Goal: Check status: Check status

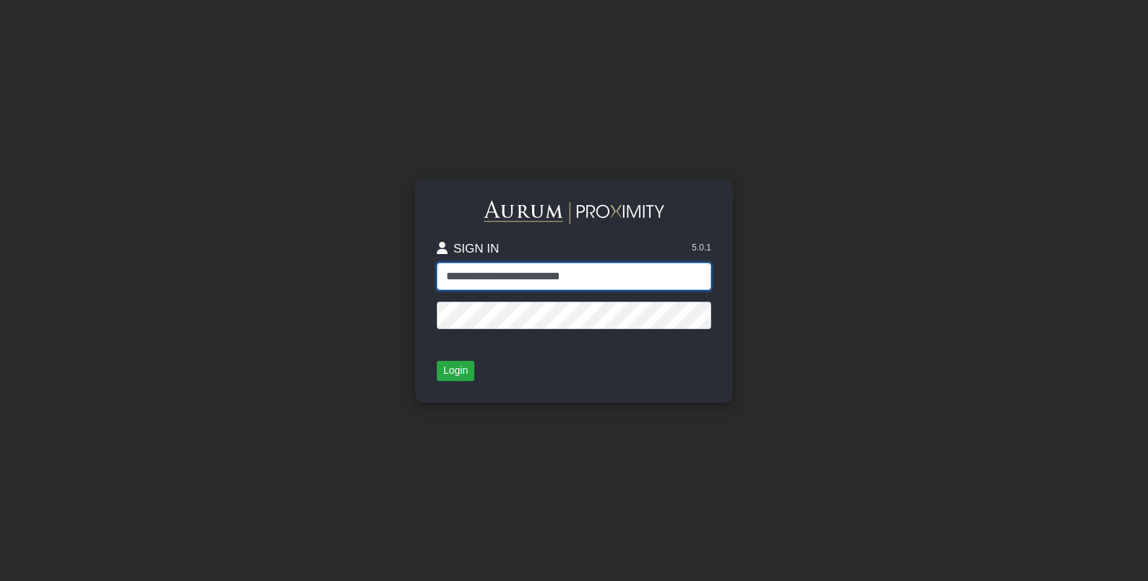
click at [522, 279] on input "**********" at bounding box center [574, 276] width 274 height 27
type input "**********"
click at [455, 372] on button "Login" at bounding box center [456, 371] width 38 height 20
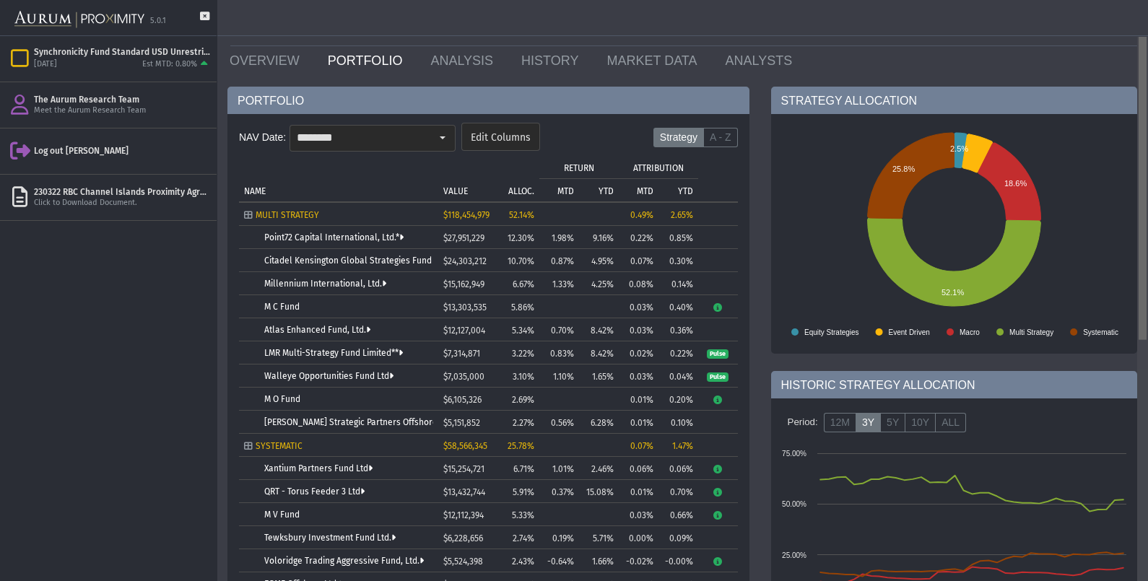
scroll to position [39, 0]
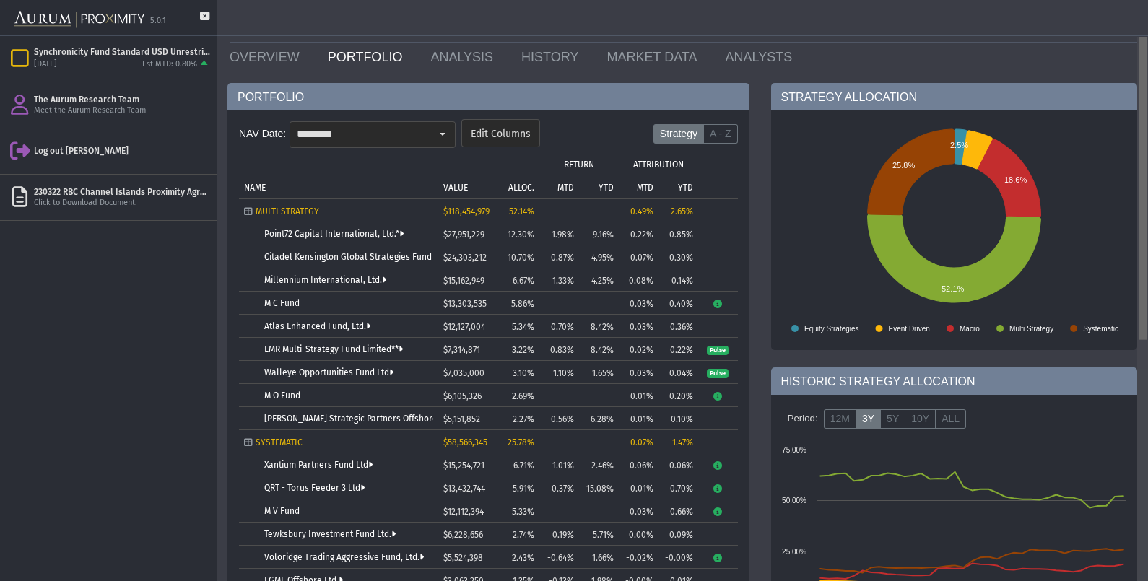
drag, startPoint x: 1146, startPoint y: 88, endPoint x: 1147, endPoint y: 115, distance: 26.7
click at [1147, 115] on body "5.0.1 Pull down to refresh... Release to refresh... Refreshing... Synchronicity…" at bounding box center [574, 290] width 1148 height 581
click at [686, 139] on label "Strategy" at bounding box center [678, 134] width 51 height 20
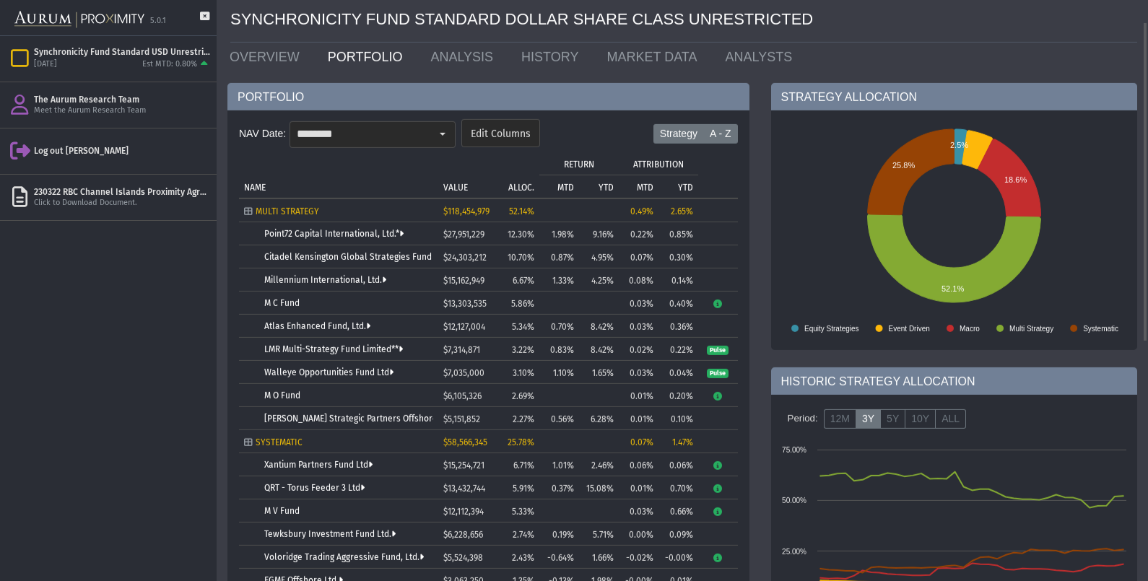
click at [712, 131] on label "A - Z" at bounding box center [720, 134] width 35 height 20
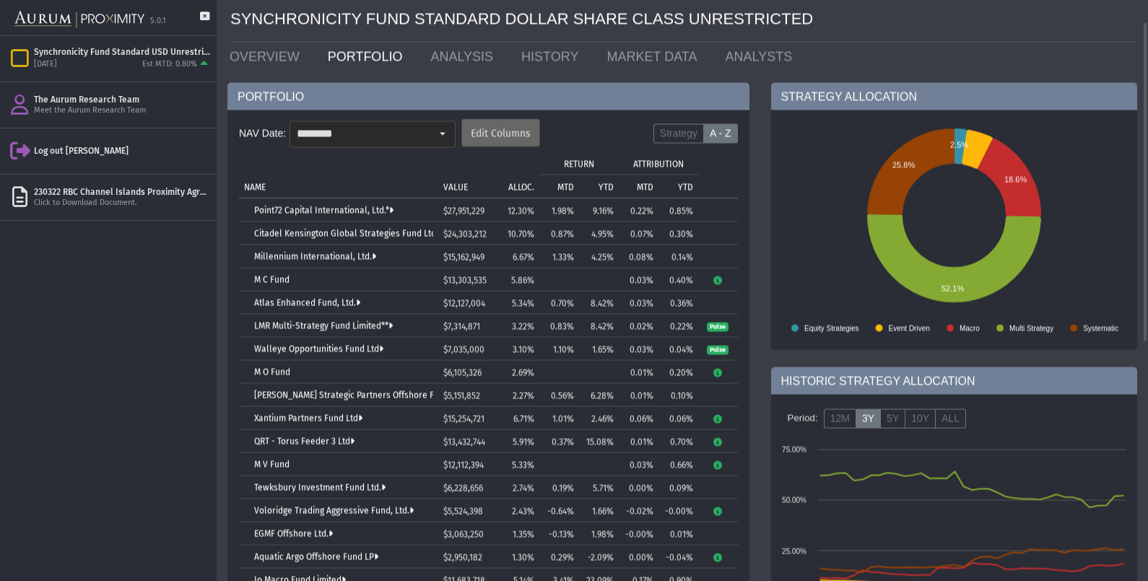
click at [512, 134] on span "Edit Columns" at bounding box center [501, 134] width 60 height 13
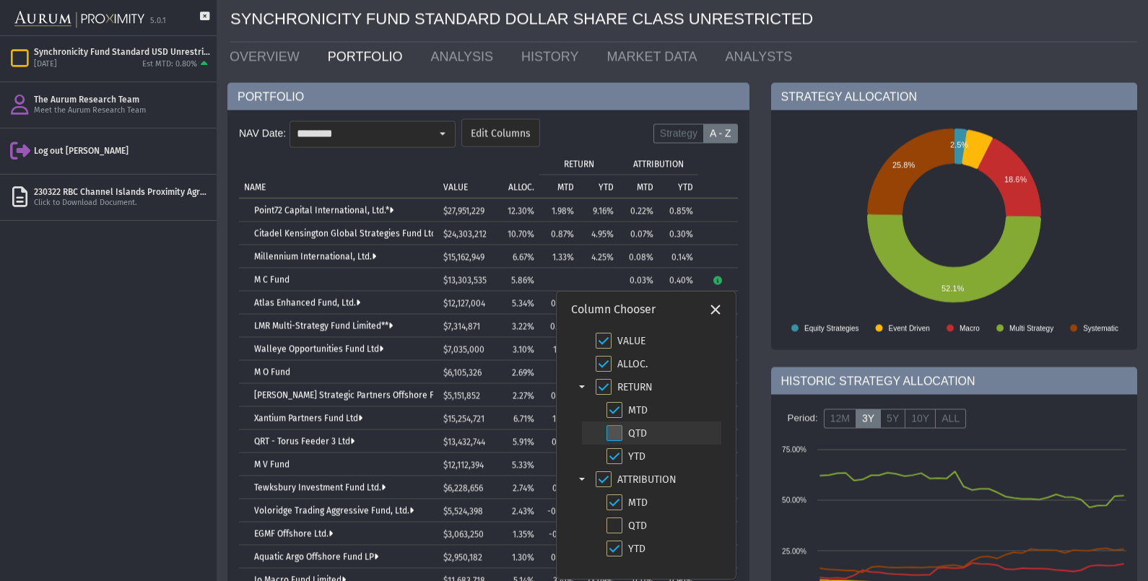
click at [608, 432] on span "Check state" at bounding box center [614, 433] width 16 height 16
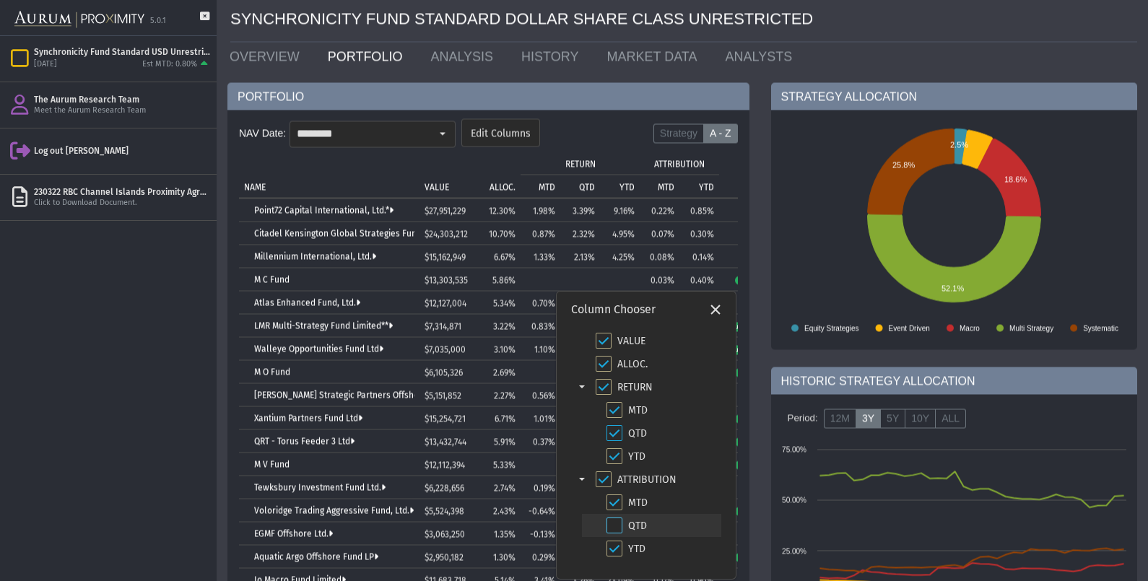
click at [614, 530] on span "Check state" at bounding box center [614, 525] width 16 height 16
click at [617, 502] on span "Check state" at bounding box center [614, 502] width 16 height 16
click at [613, 410] on span "Check state" at bounding box center [614, 410] width 16 height 16
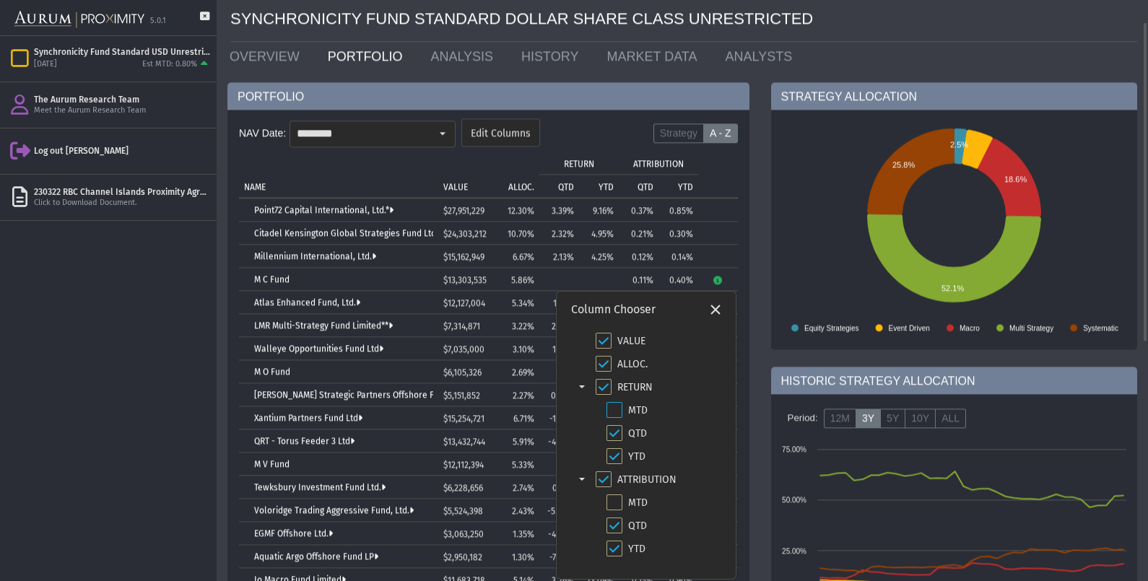
click at [830, 211] on rect at bounding box center [953, 230] width 359 height 217
click at [715, 315] on icon "Close" at bounding box center [715, 309] width 13 height 13
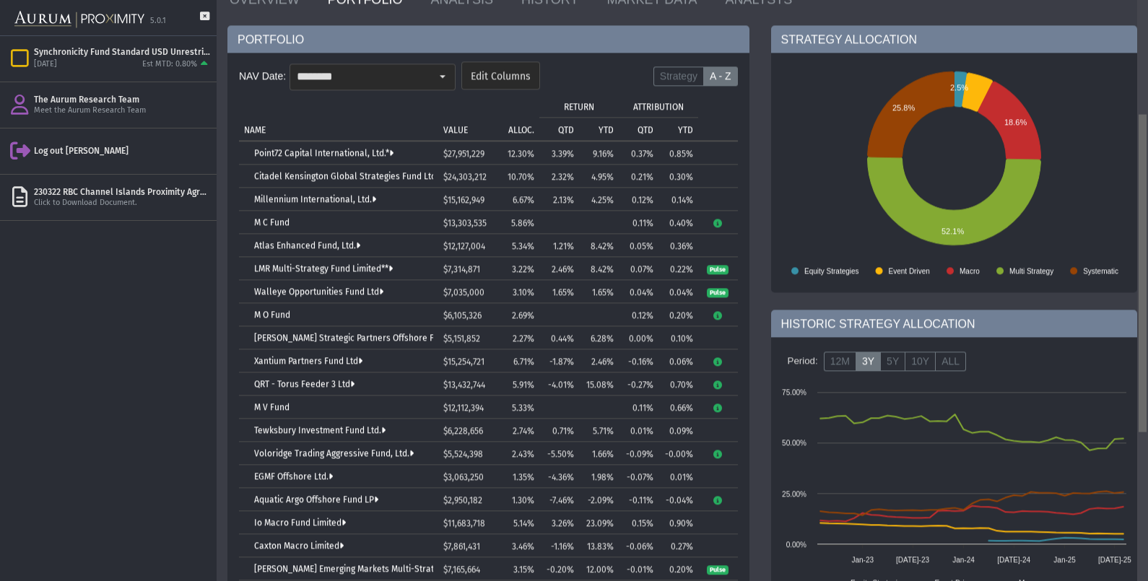
scroll to position [54, 0]
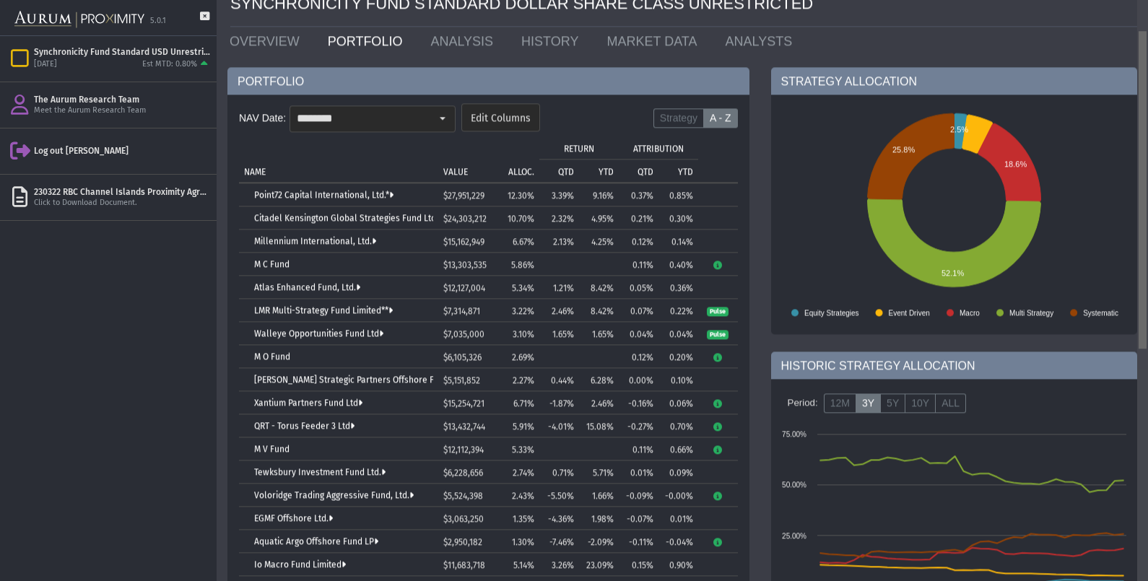
drag, startPoint x: 1146, startPoint y: 105, endPoint x: 1150, endPoint y: 118, distance: 13.0
click at [1147, 118] on html "5.0.1 Pull down to refresh... Release to refresh... Refreshing... Synchronicity…" at bounding box center [574, 290] width 1148 height 581
click at [440, 118] on div "Select" at bounding box center [442, 119] width 23 height 23
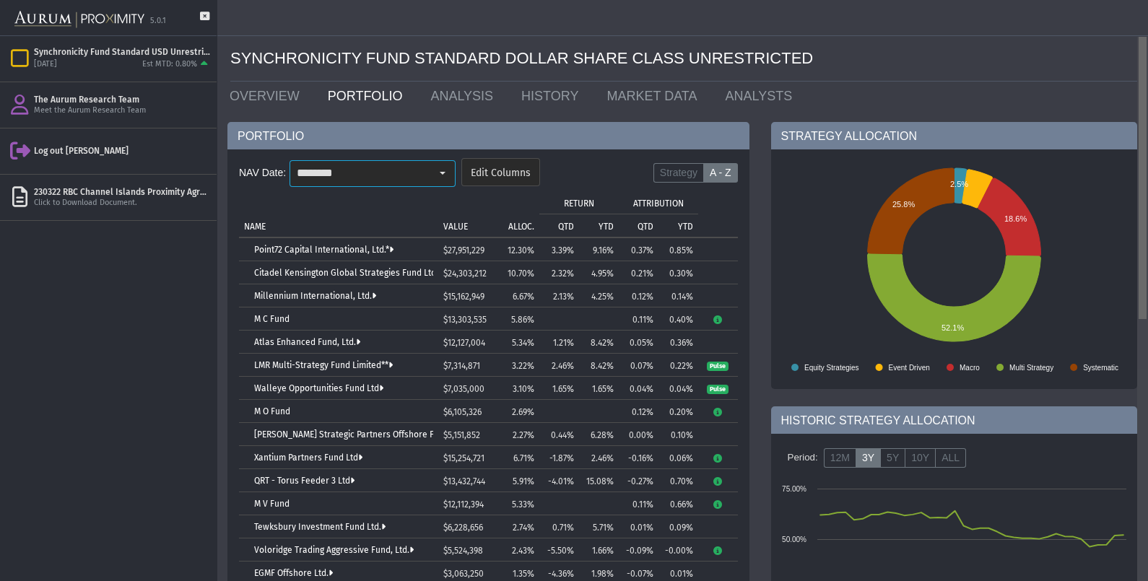
drag, startPoint x: 1144, startPoint y: 109, endPoint x: 1140, endPoint y: 20, distance: 88.8
click at [1140, 20] on body "5.0.1 Pull down to refresh... Release to refresh... Refreshing... Synchronicity…" at bounding box center [574, 290] width 1148 height 581
click at [258, 98] on link "OVERVIEW" at bounding box center [268, 96] width 98 height 29
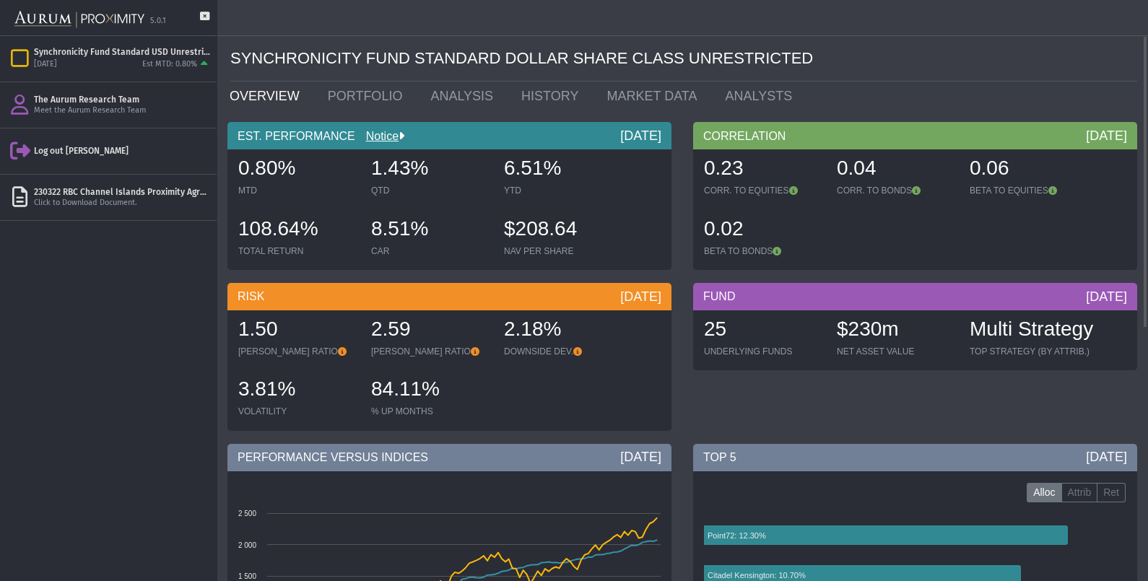
click at [632, 141] on div "[DATE]" at bounding box center [640, 135] width 41 height 17
click at [366, 141] on link "Notice" at bounding box center [376, 136] width 43 height 12
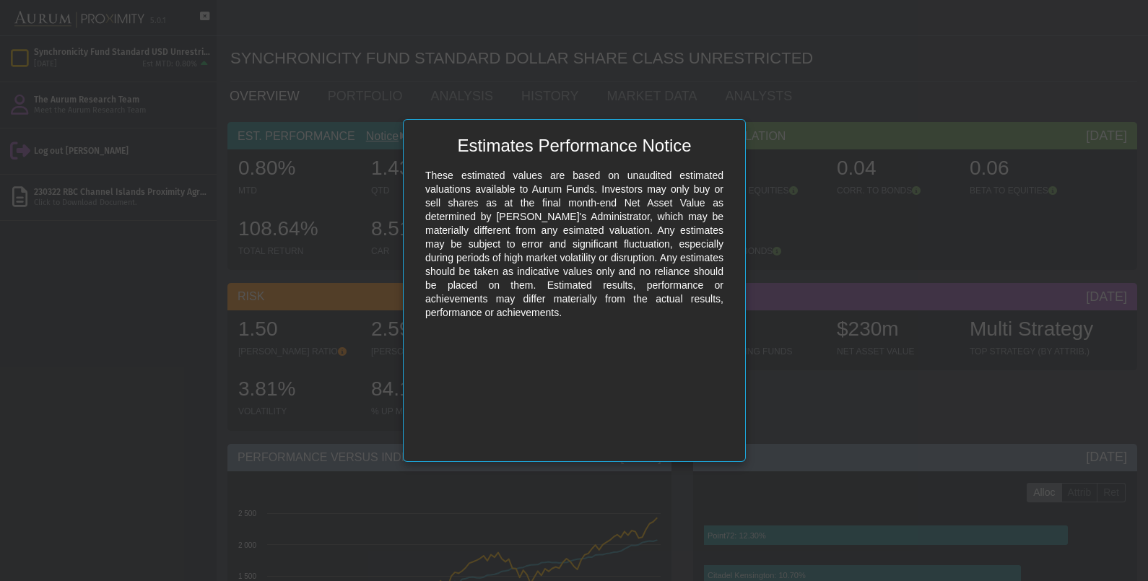
click at [855, 106] on body "5.0.1 Pull down to refresh... Release to refresh... Refreshing... Synchronicity…" at bounding box center [574, 290] width 1148 height 581
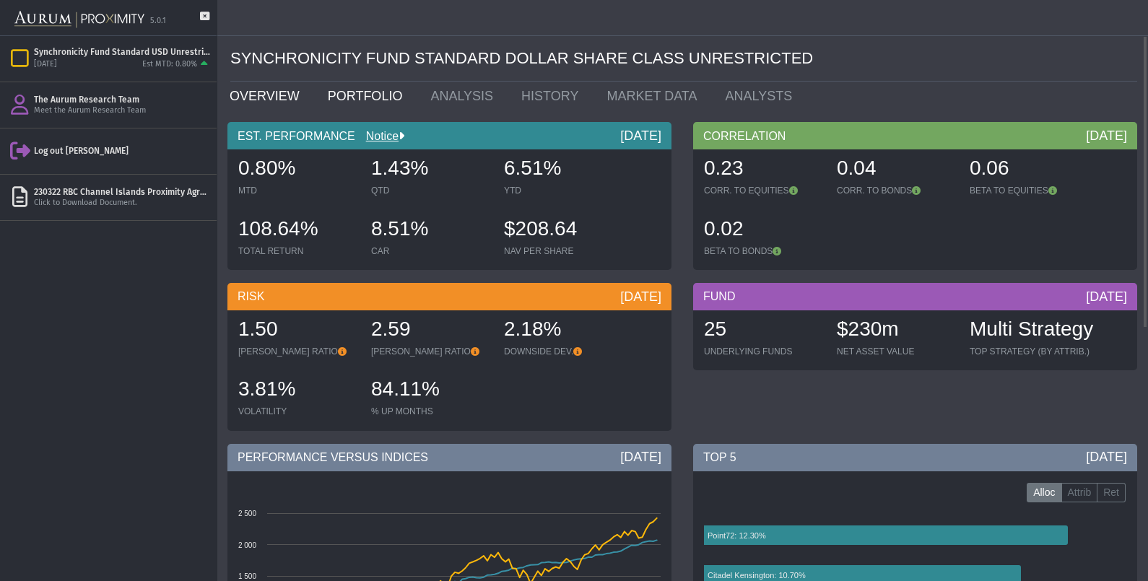
click at [339, 82] on link "PORTFOLIO" at bounding box center [368, 96] width 103 height 29
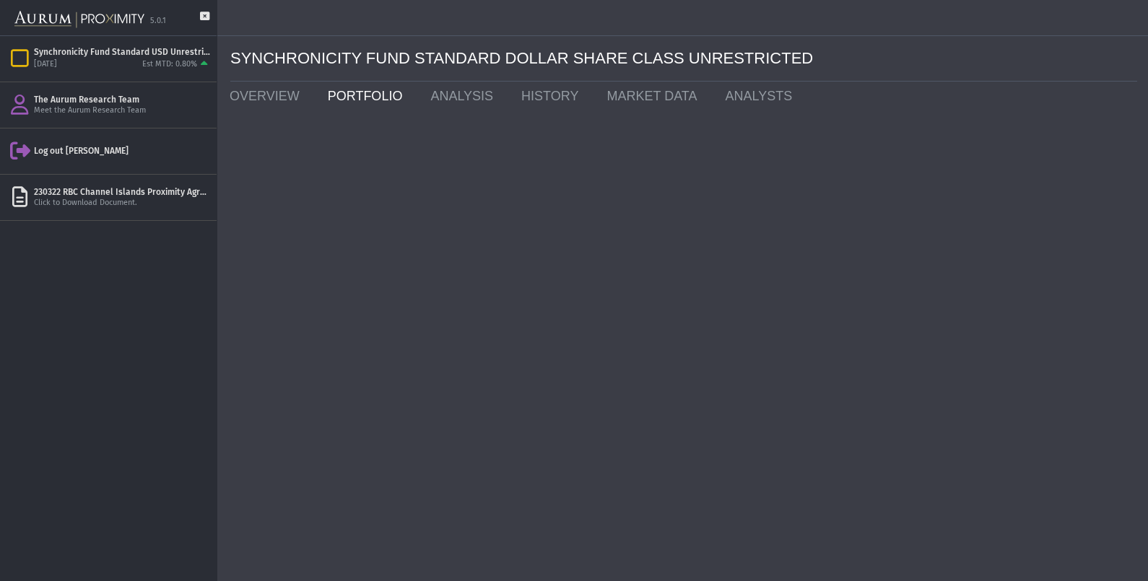
click at [339, 90] on link "PORTFOLIO" at bounding box center [368, 96] width 103 height 29
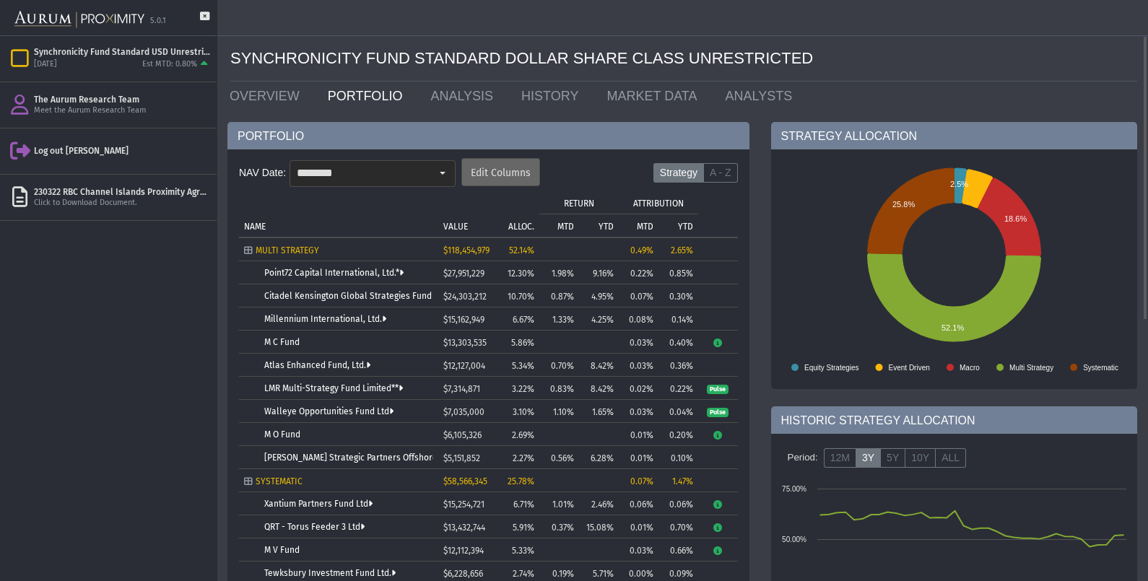
click at [486, 164] on div "Edit Columns" at bounding box center [500, 173] width 77 height 25
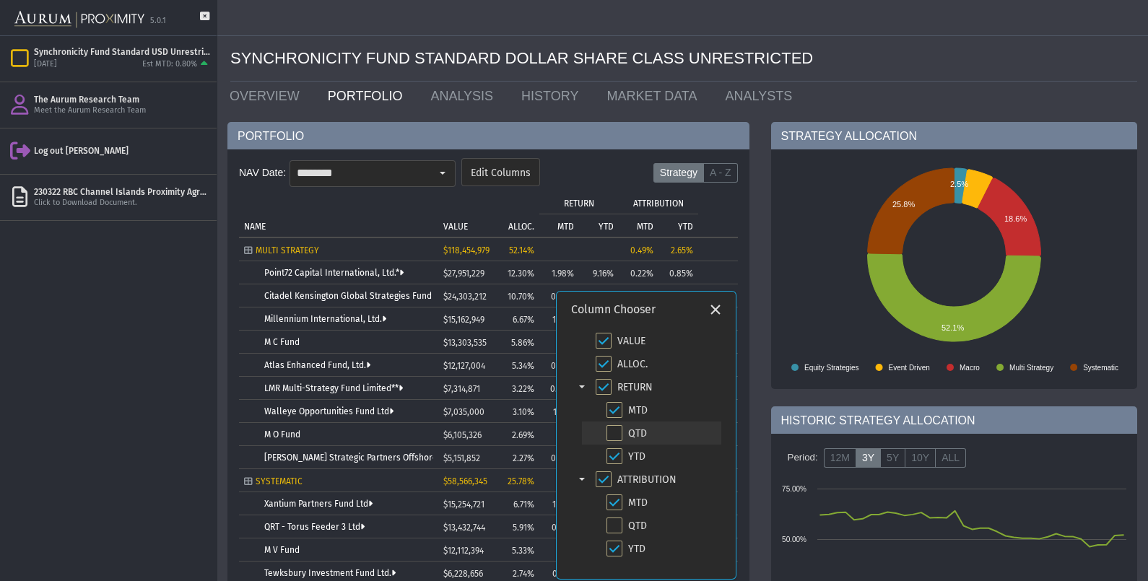
click at [622, 432] on div "QTD" at bounding box center [651, 433] width 139 height 23
click at [620, 410] on span "Check state" at bounding box center [614, 410] width 16 height 16
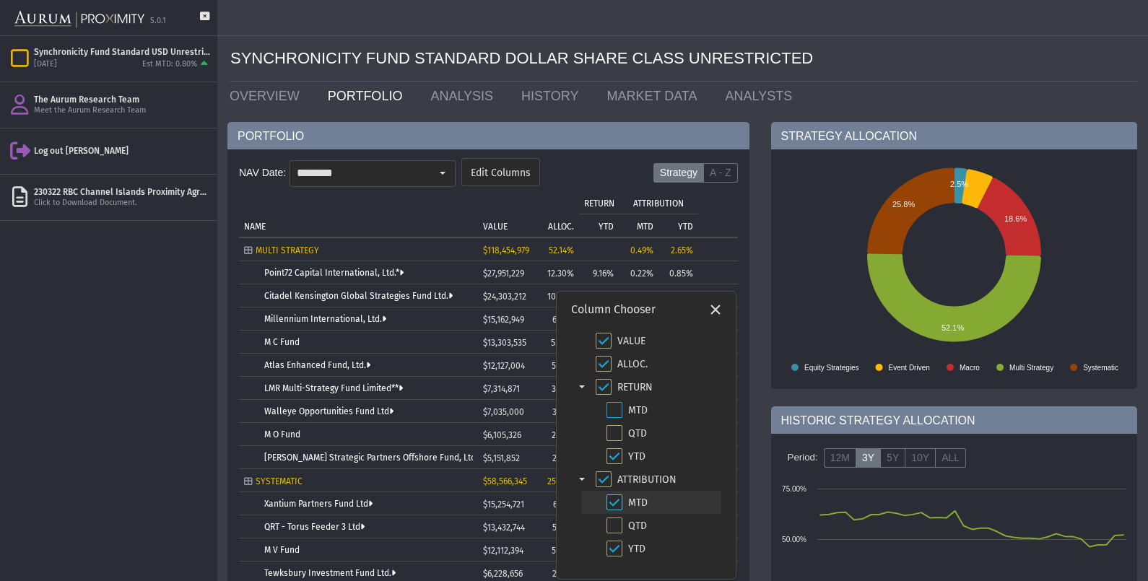
click at [612, 499] on span "Check state" at bounding box center [614, 502] width 16 height 16
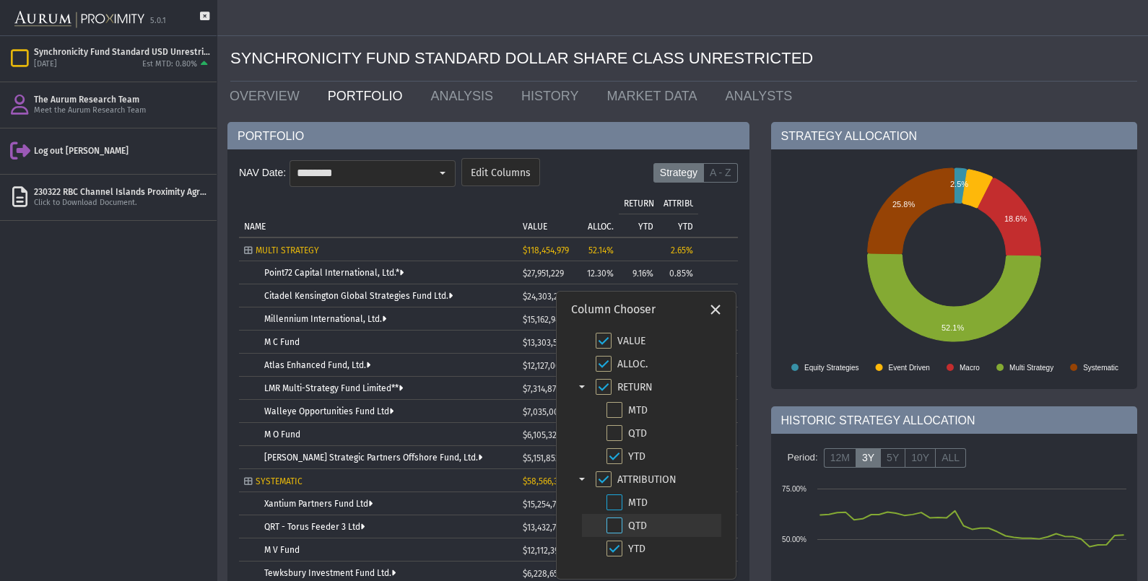
click at [619, 520] on span "Check state" at bounding box center [614, 525] width 16 height 16
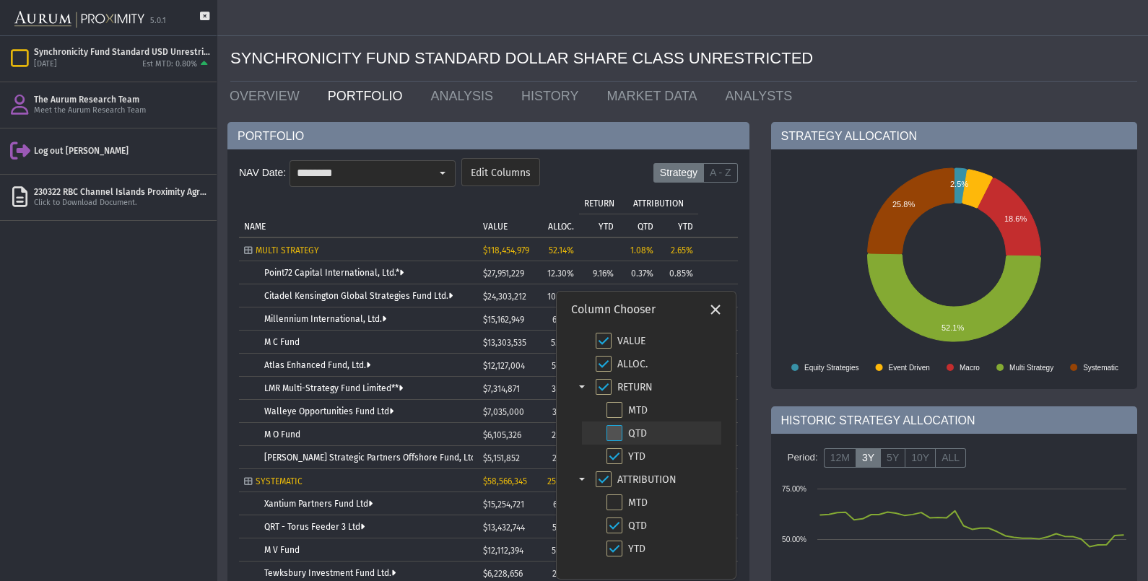
click at [619, 438] on span "Check state" at bounding box center [614, 433] width 16 height 16
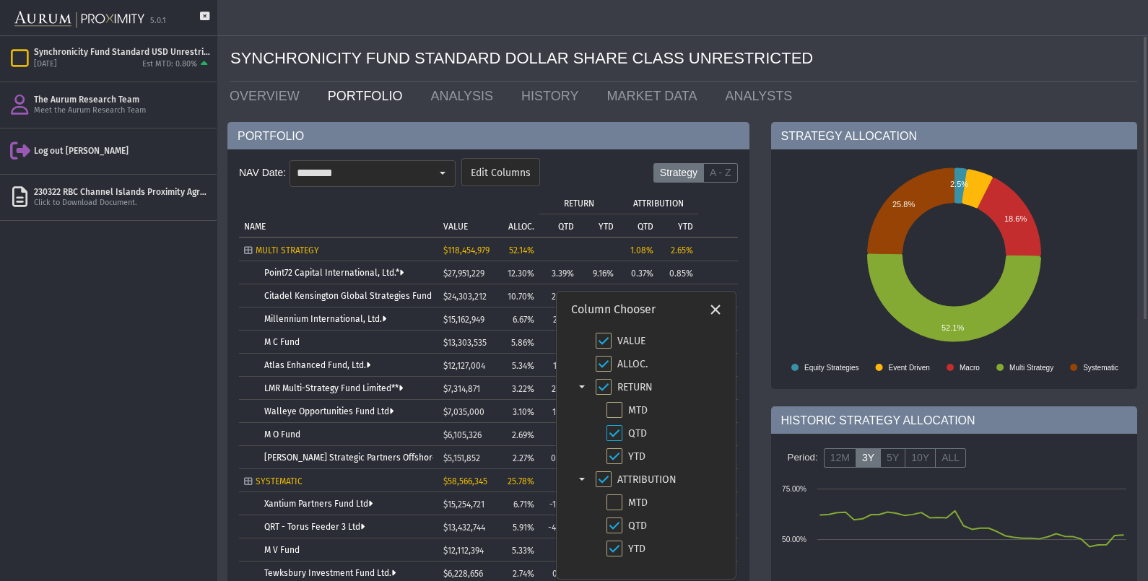
click at [860, 235] on rect at bounding box center [953, 269] width 359 height 217
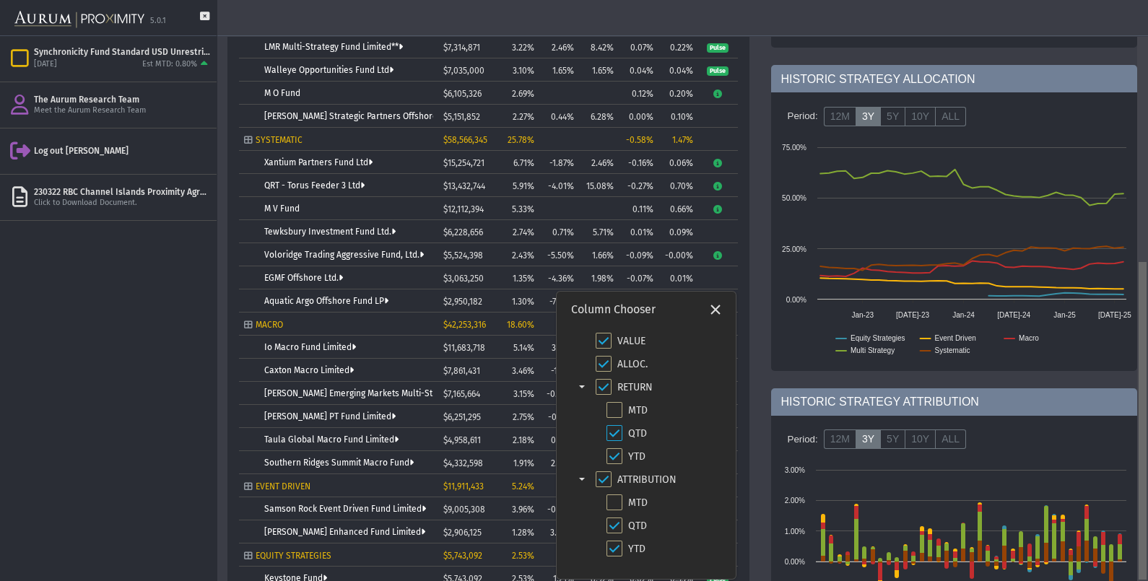
scroll to position [472, 0]
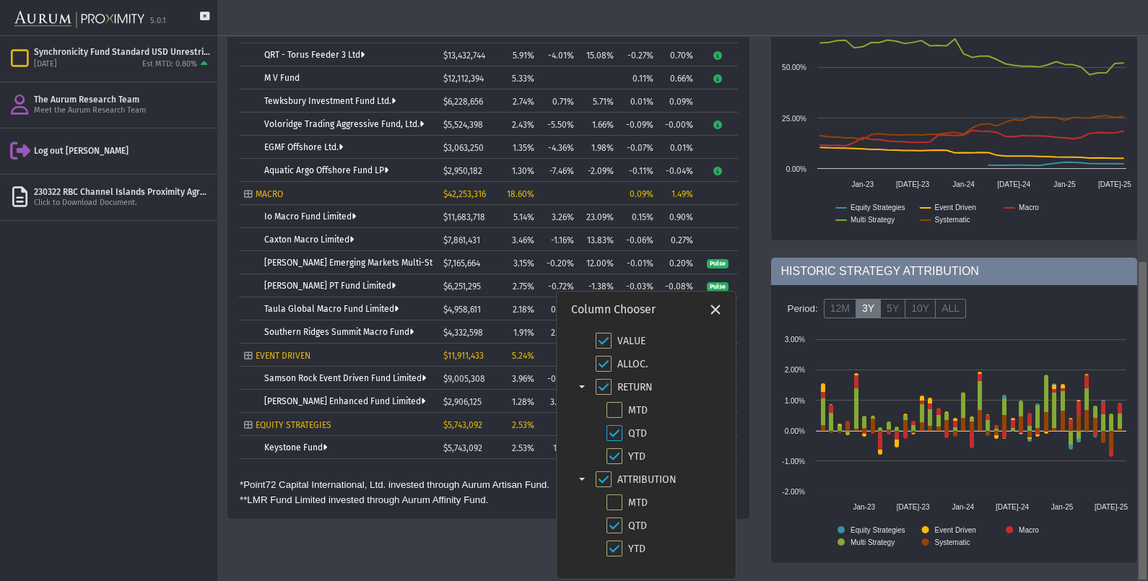
drag, startPoint x: 1147, startPoint y: 197, endPoint x: 1109, endPoint y: 588, distance: 393.1
click at [1109, 580] on html "5.0.1 Pull down to refresh... Release to refresh... Refreshing... Synchronicity…" at bounding box center [574, 290] width 1148 height 581
click at [716, 308] on icon "Close" at bounding box center [715, 309] width 13 height 13
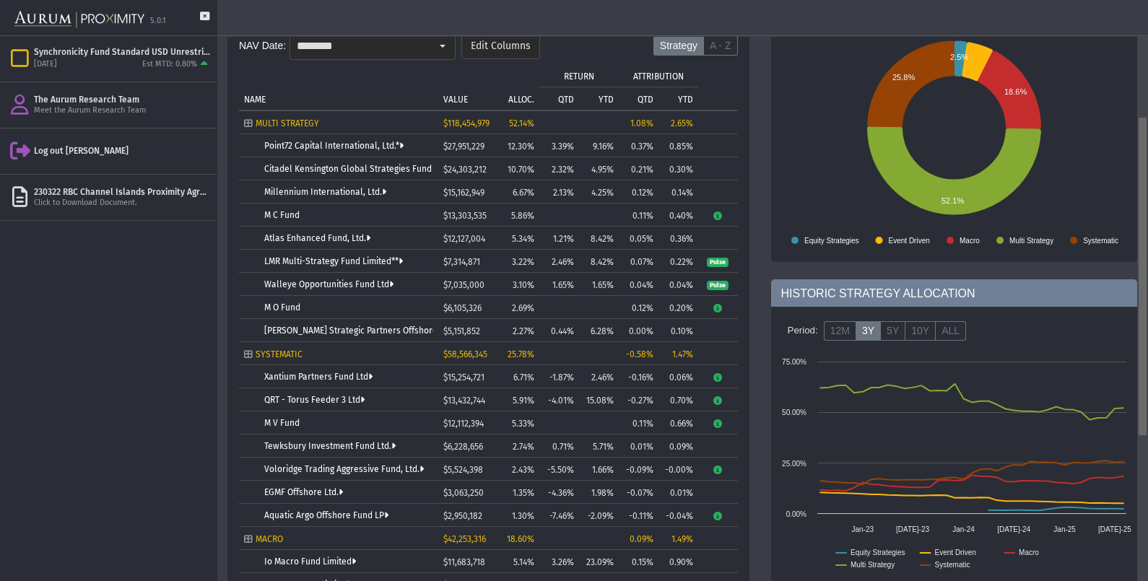
scroll to position [71, 0]
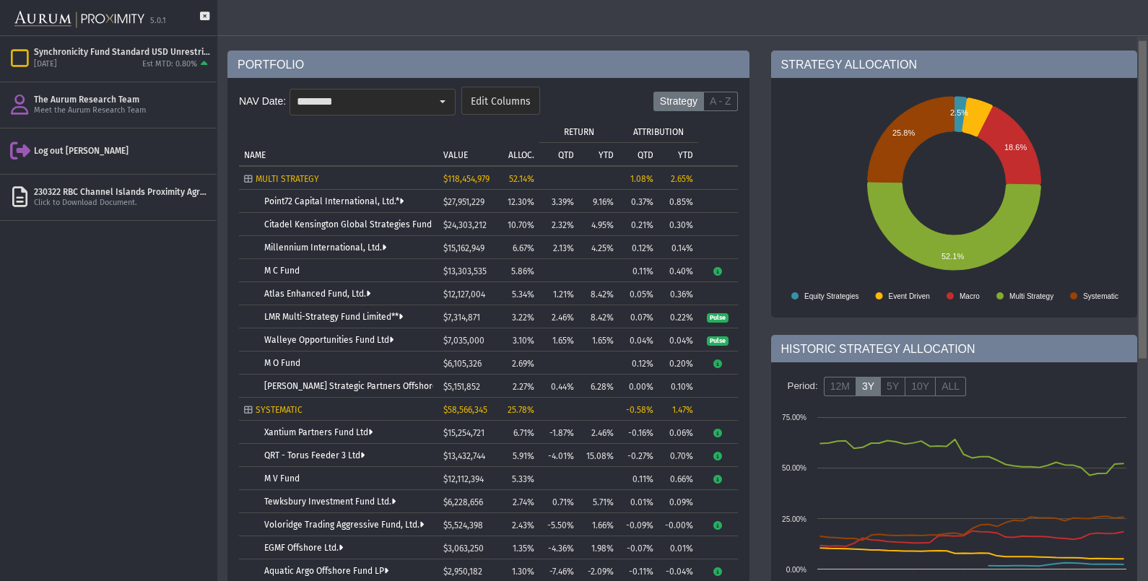
drag, startPoint x: 1146, startPoint y: 339, endPoint x: 1150, endPoint y: 110, distance: 228.8
click at [1147, 110] on html "5.0.1 Pull down to refresh... Release to refresh... Refreshing... Synchronicity…" at bounding box center [574, 290] width 1148 height 581
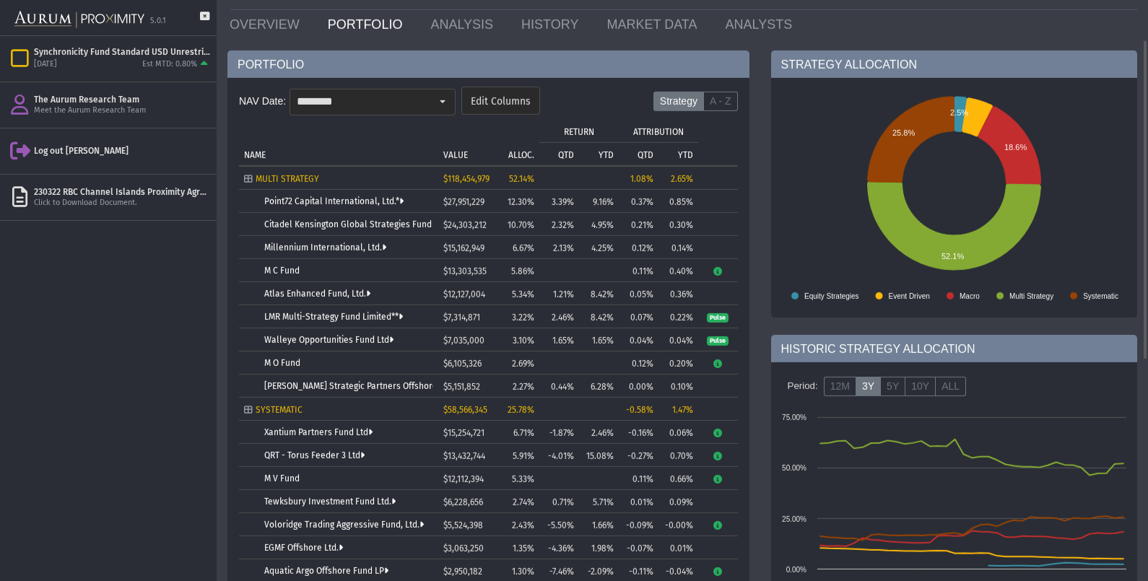
click at [752, 258] on div "PORTFOLIO NAV Date: ******** Edit Columns Strategy A - Z Tree list with 30 rows…" at bounding box center [488, 516] width 543 height 931
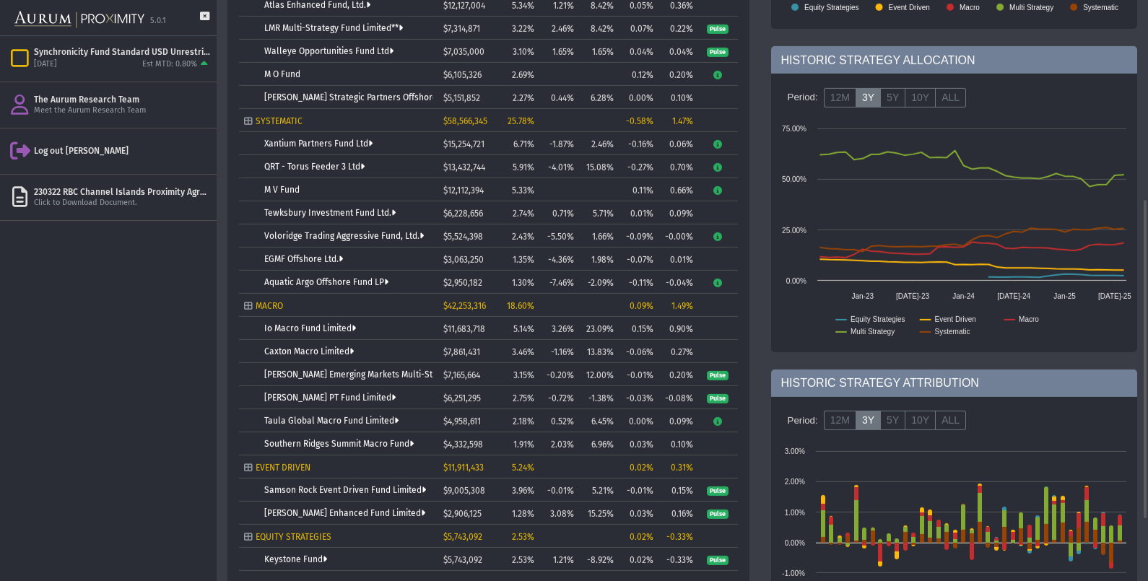
scroll to position [384, 0]
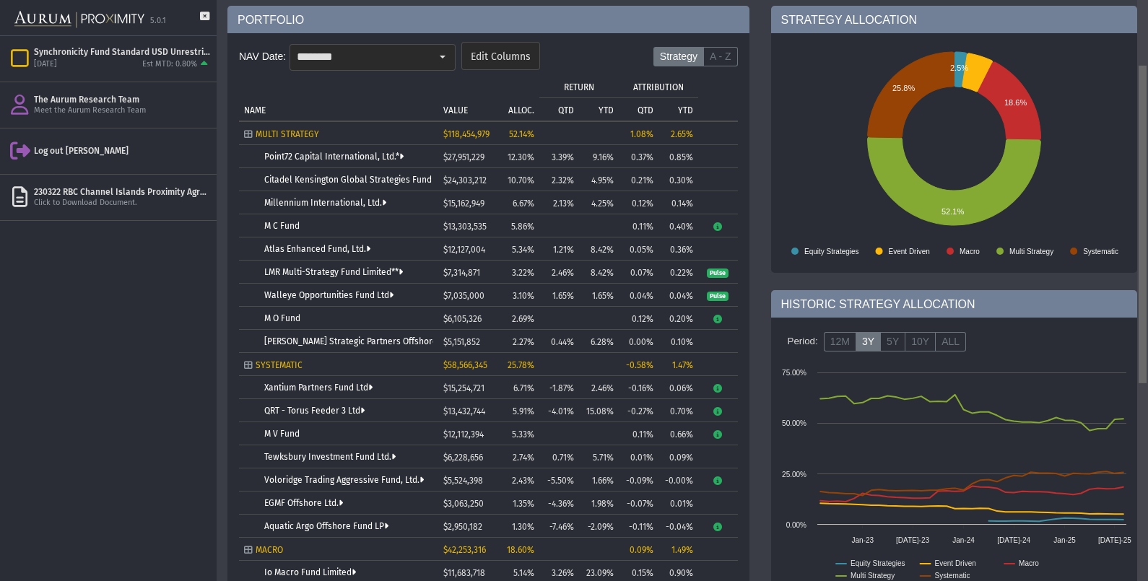
drag, startPoint x: 1147, startPoint y: 215, endPoint x: 1130, endPoint y: 0, distance: 215.7
click at [1130, 0] on body "5.0.1 Pull down to refresh... Release to refresh... Refreshing... Synchronicity…" at bounding box center [574, 290] width 1148 height 581
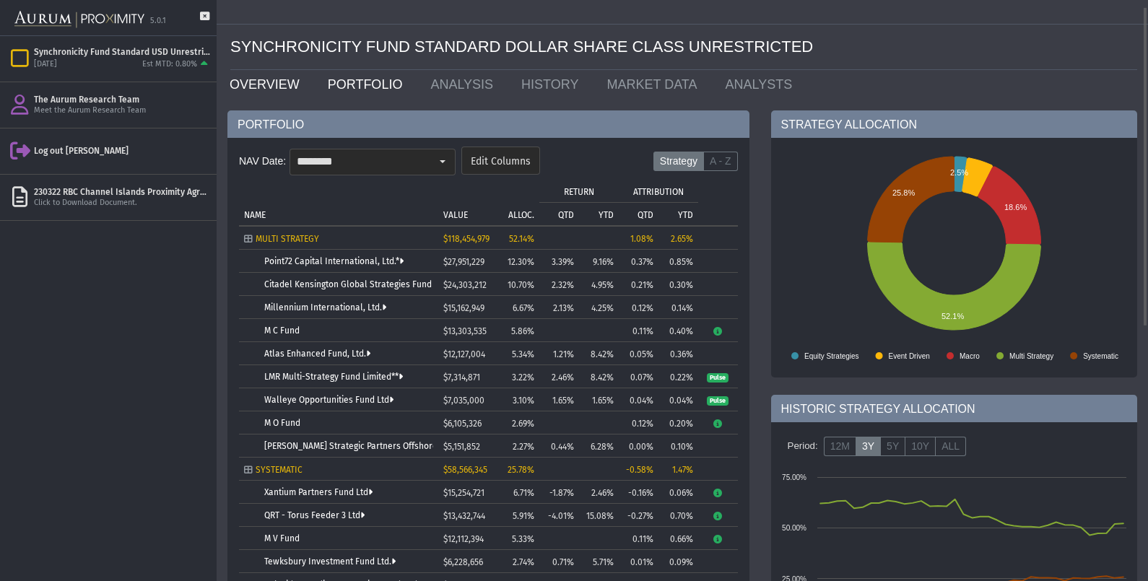
click at [258, 77] on link "OVERVIEW" at bounding box center [268, 84] width 98 height 29
